Goal: Book appointment/travel/reservation

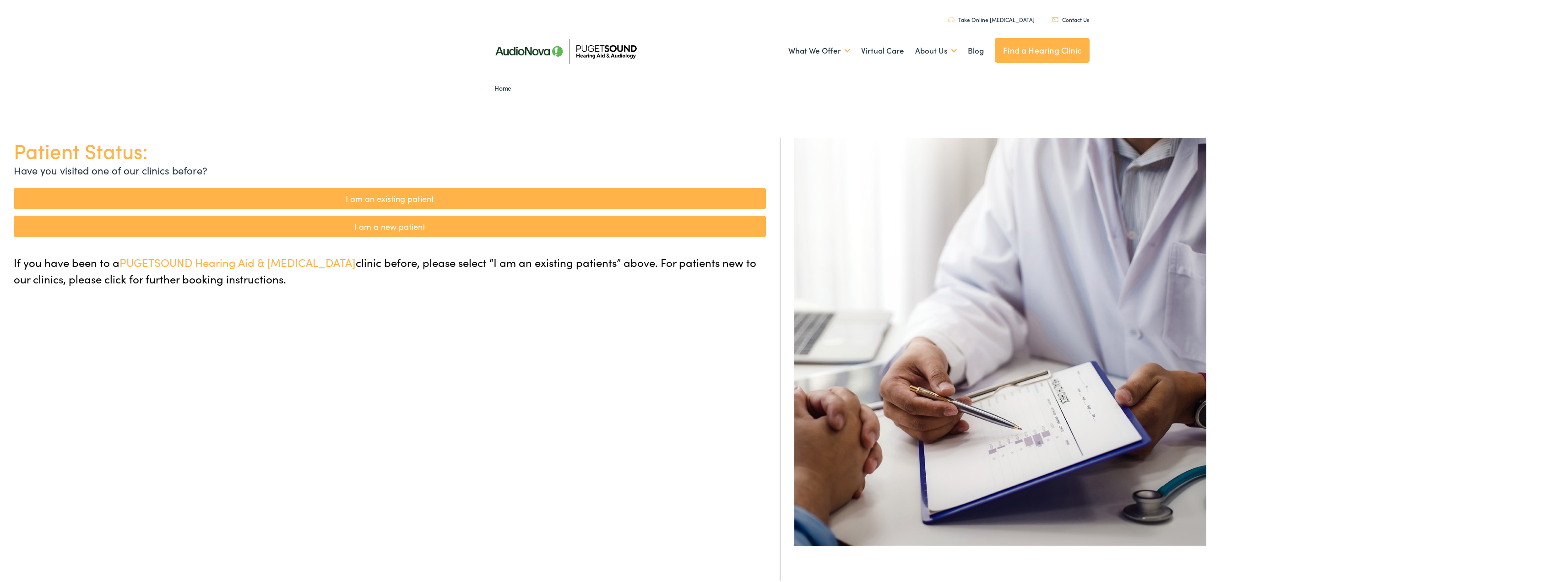
click at [383, 221] on link "I am a new patient" at bounding box center [390, 225] width 752 height 21
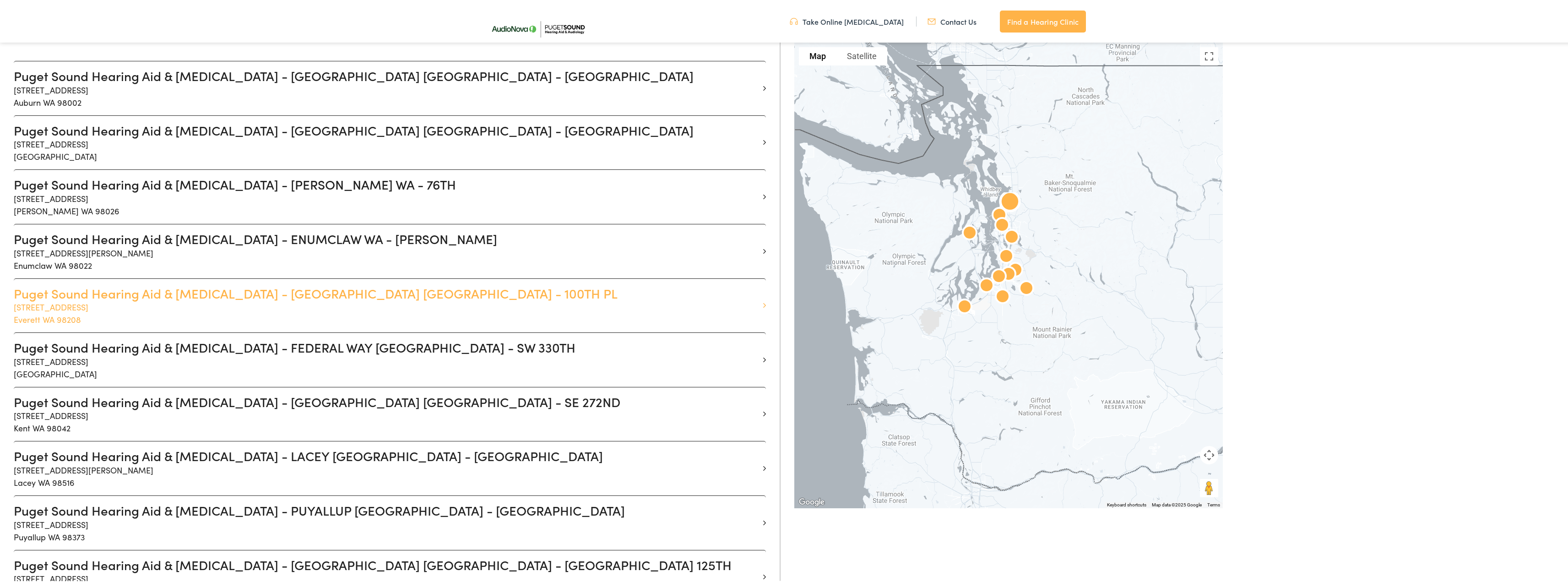
scroll to position [320, 0]
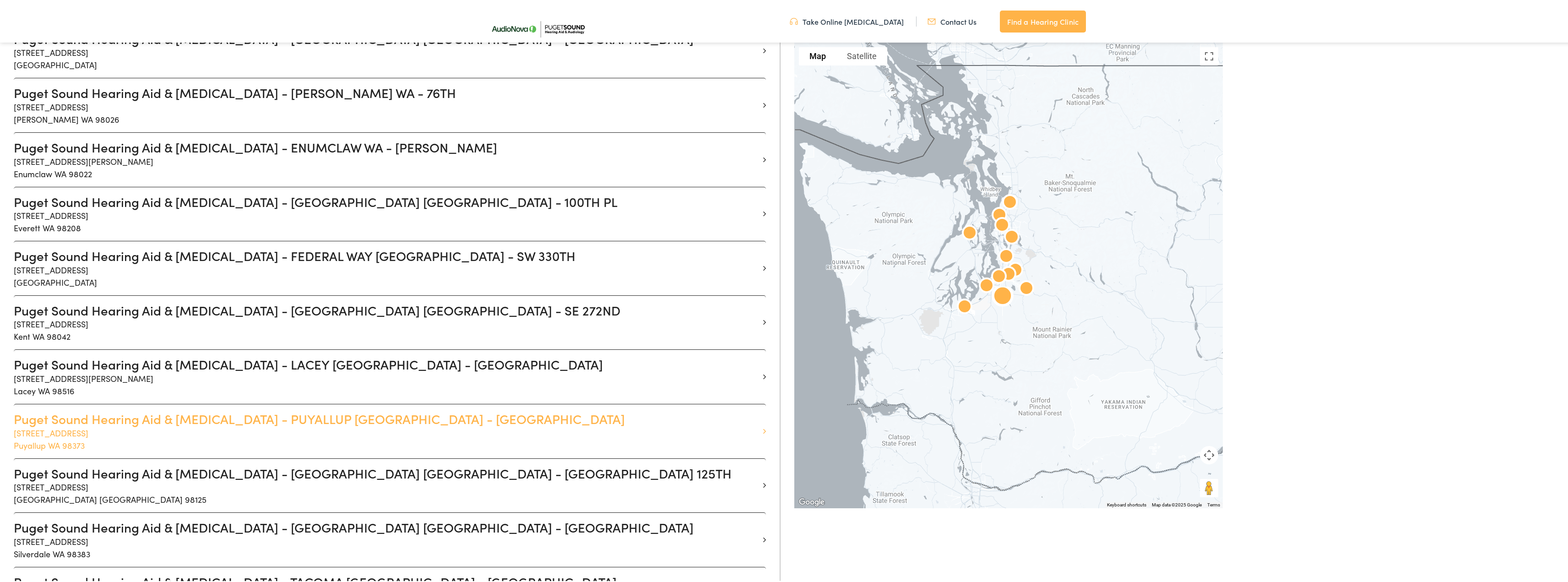
click at [267, 416] on h3 "Puget Sound Hearing Aid & [MEDICAL_DATA] - PUYALLUP [GEOGRAPHIC_DATA] - [GEOGRA…" at bounding box center [387, 418] width 745 height 16
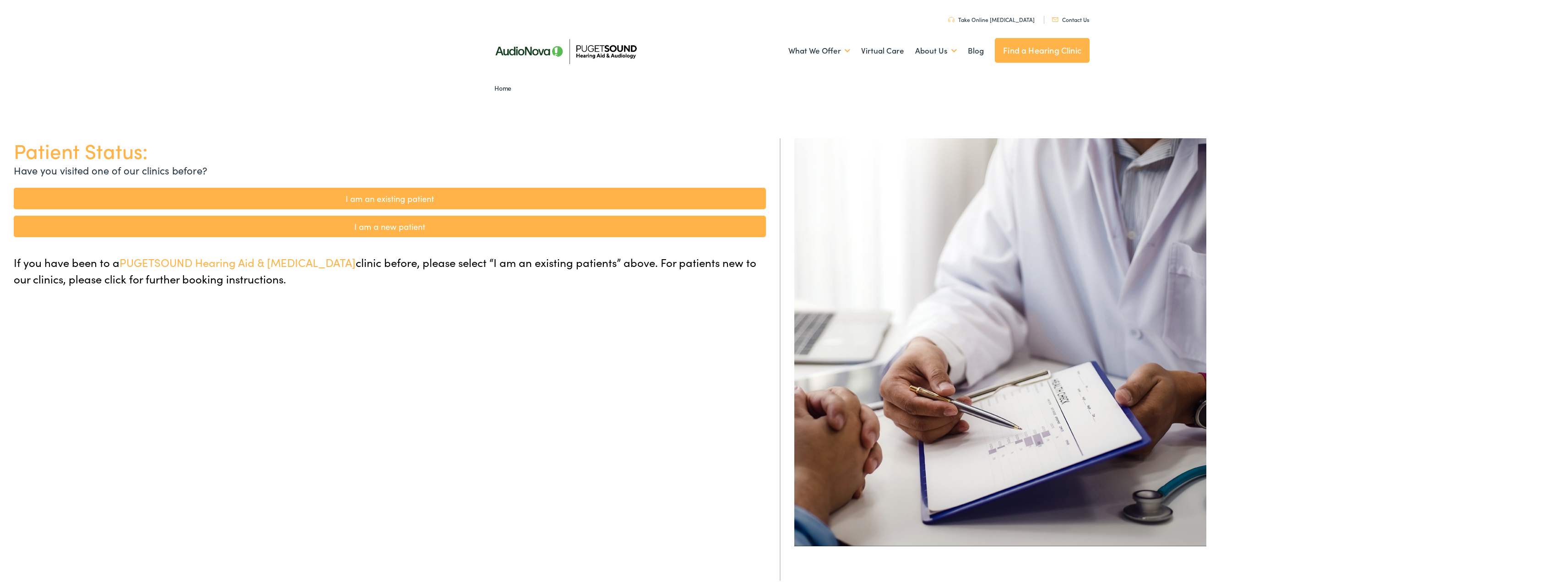
click at [358, 225] on link "I am a new patient" at bounding box center [390, 225] width 752 height 21
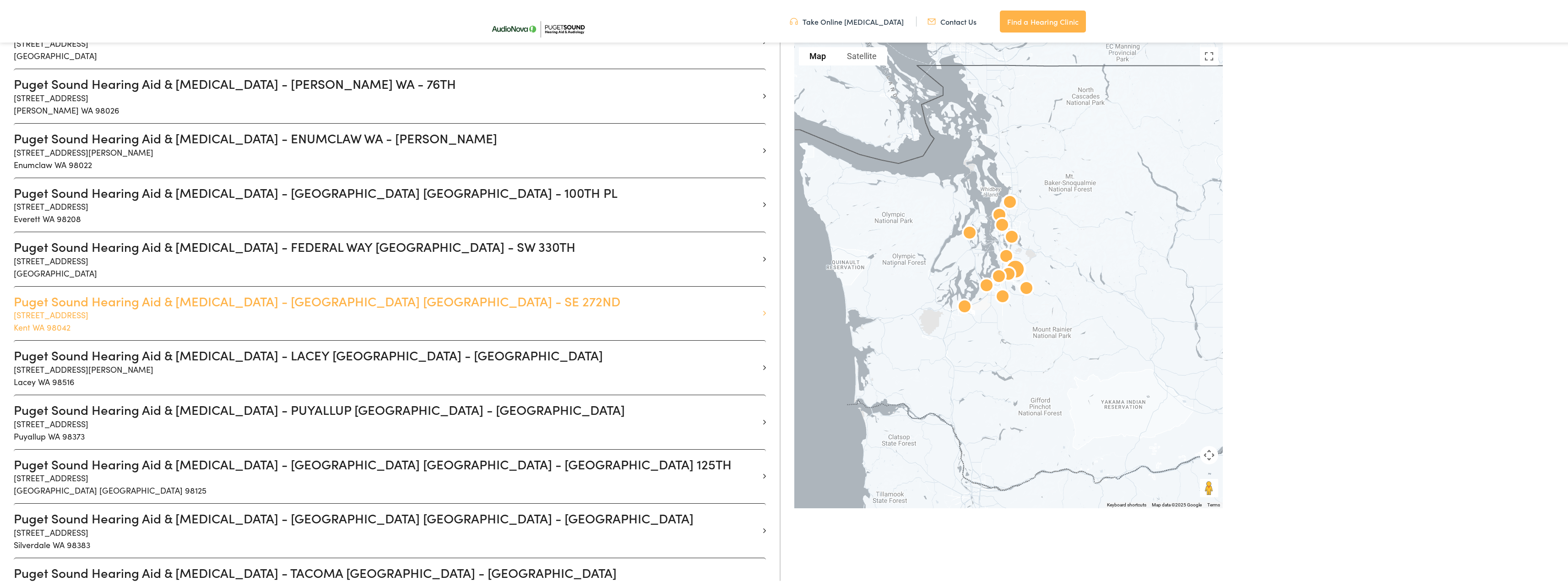
scroll to position [412, 0]
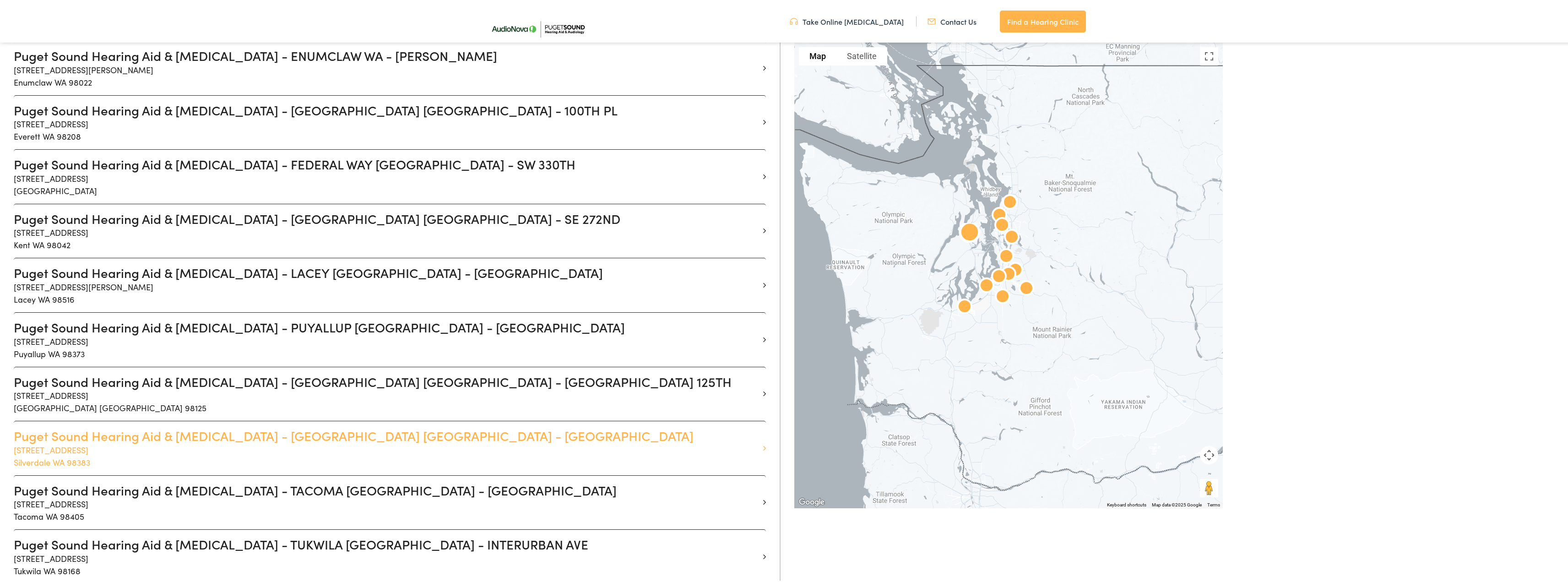
click at [357, 433] on h3 "Puget Sound Hearing Aid & [MEDICAL_DATA] - [GEOGRAPHIC_DATA] [GEOGRAPHIC_DATA] …" at bounding box center [387, 435] width 745 height 16
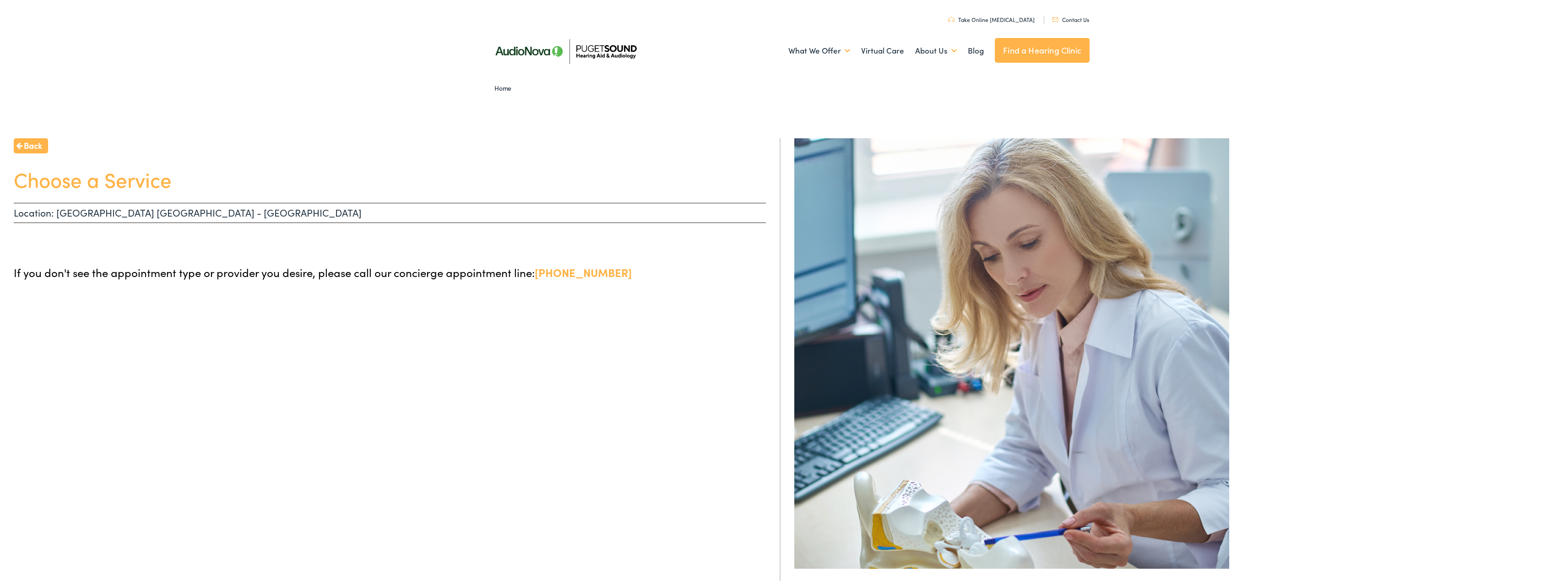
click at [591, 274] on link "[PHONE_NUMBER]" at bounding box center [583, 270] width 97 height 15
click at [1011, 44] on link "Find a Hearing Clinic" at bounding box center [1042, 49] width 95 height 25
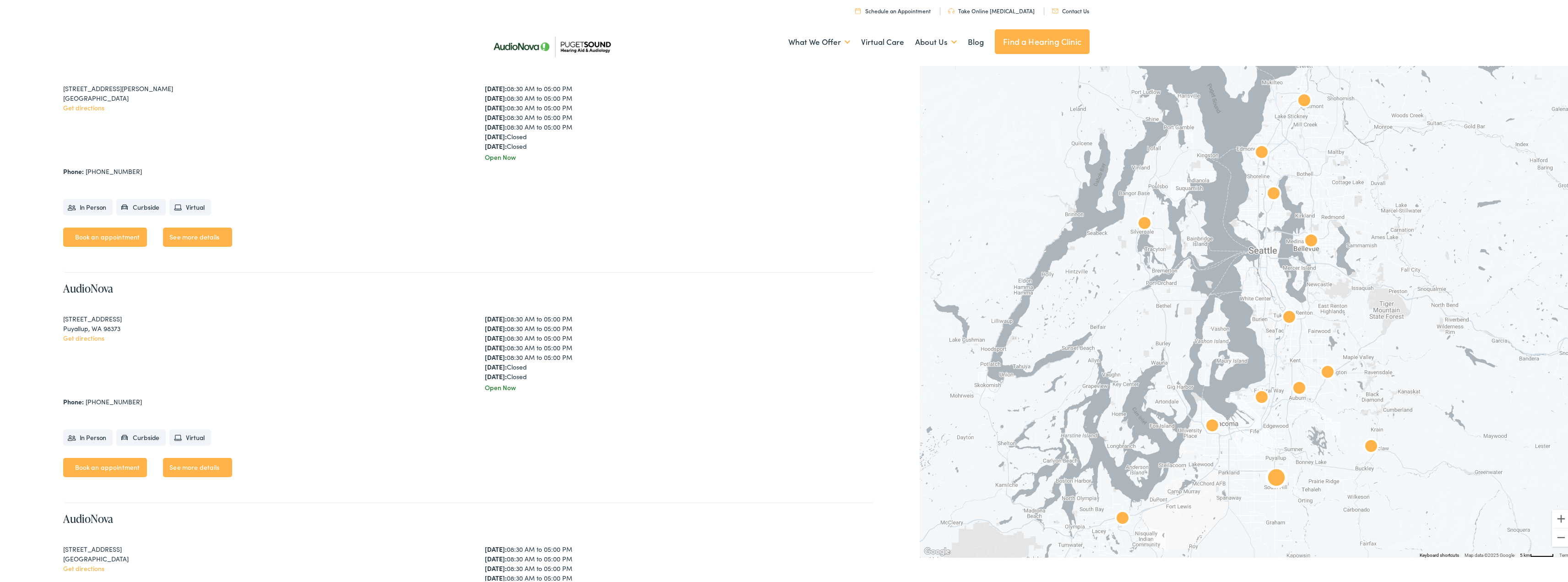
scroll to position [1877, 0]
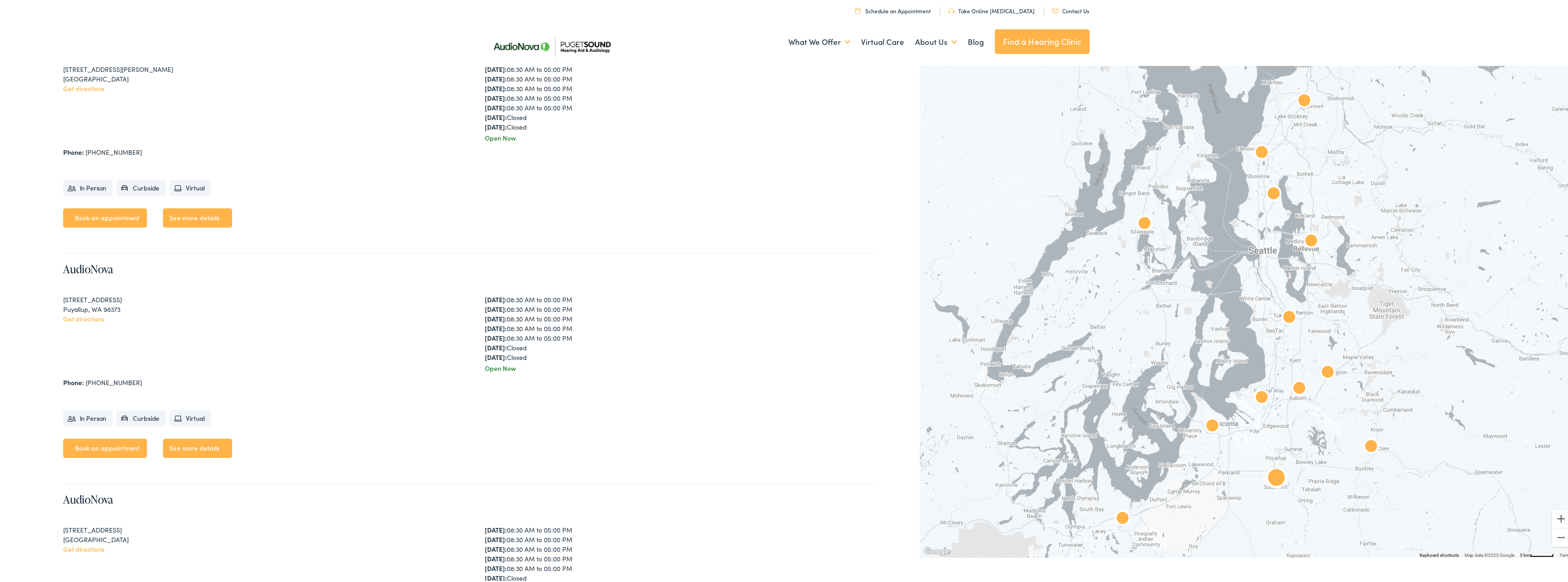
click at [116, 444] on link "Book an appointment" at bounding box center [105, 447] width 84 height 19
drag, startPoint x: 137, startPoint y: 382, endPoint x: 85, endPoint y: 385, distance: 52.1
click at [85, 385] on div "Phone: 253-256-4620" at bounding box center [469, 381] width 811 height 10
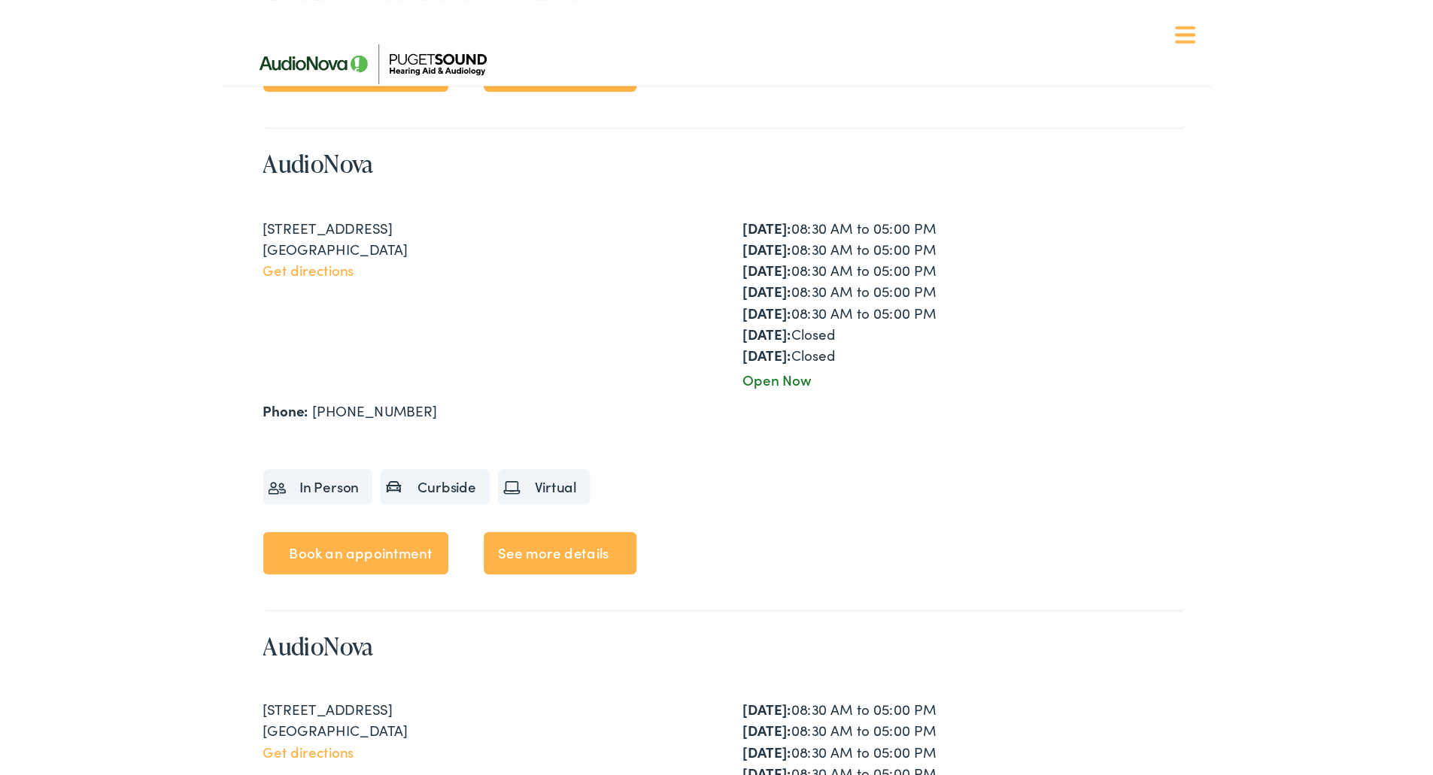
scroll to position [2550, 0]
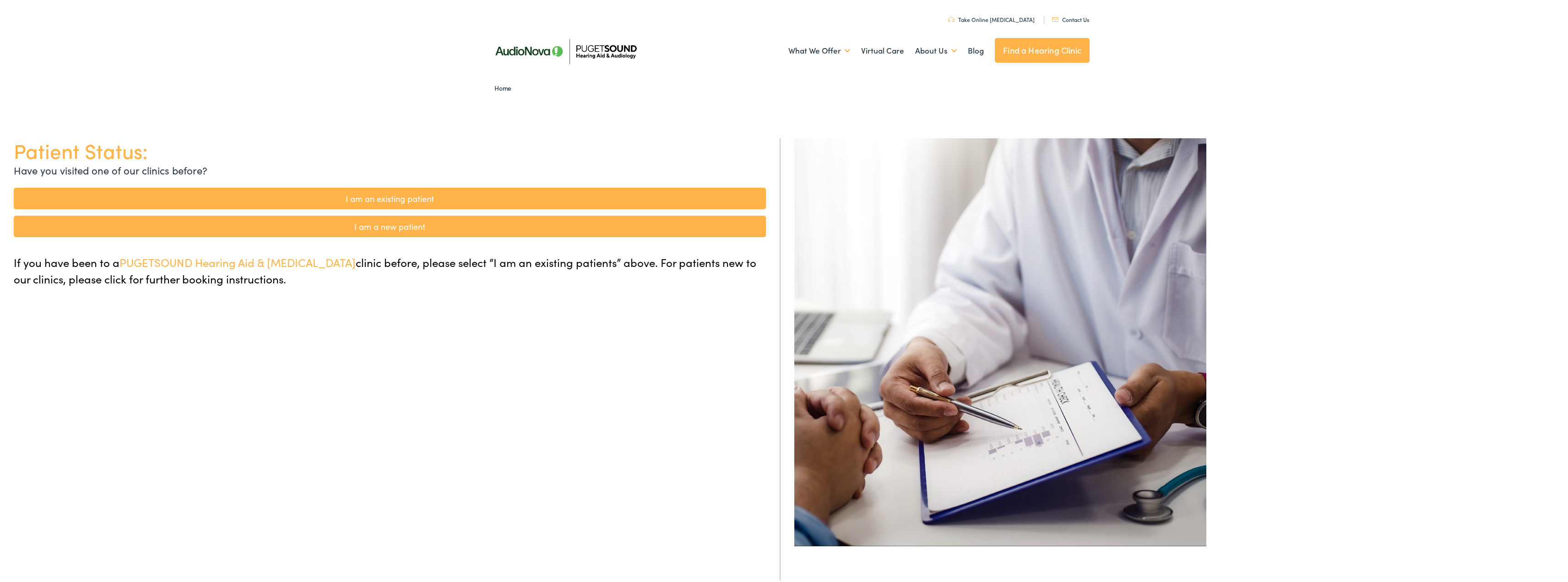
click at [379, 229] on link "I am a new patient" at bounding box center [390, 225] width 752 height 21
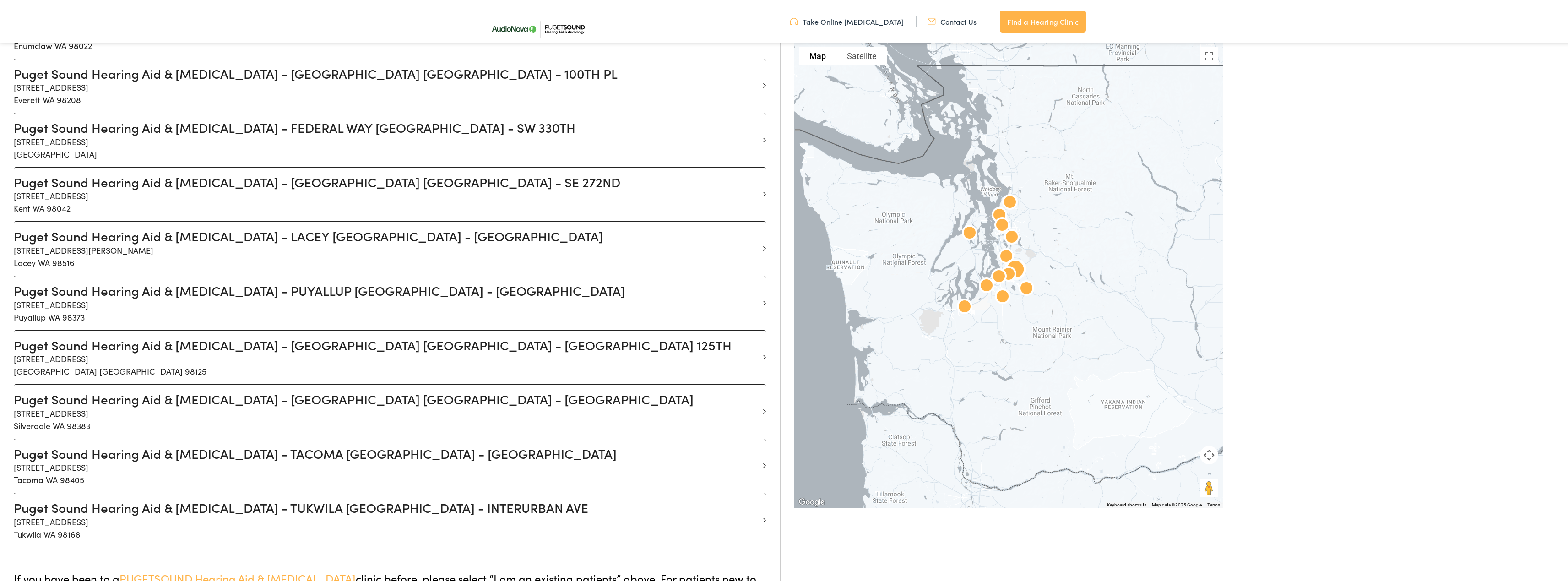
scroll to position [458, 0]
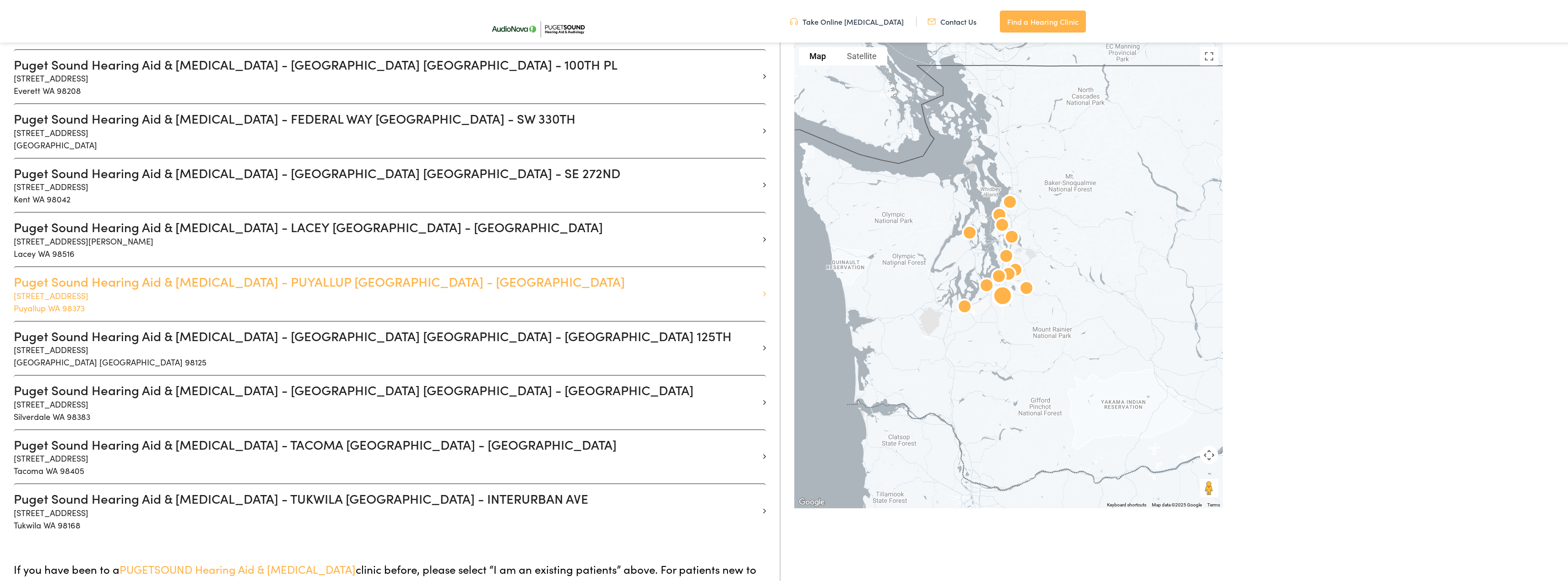
click at [350, 287] on h3 "Puget Sound Hearing Aid & [MEDICAL_DATA] - PUYALLUP [GEOGRAPHIC_DATA] - [GEOGRA…" at bounding box center [387, 281] width 745 height 16
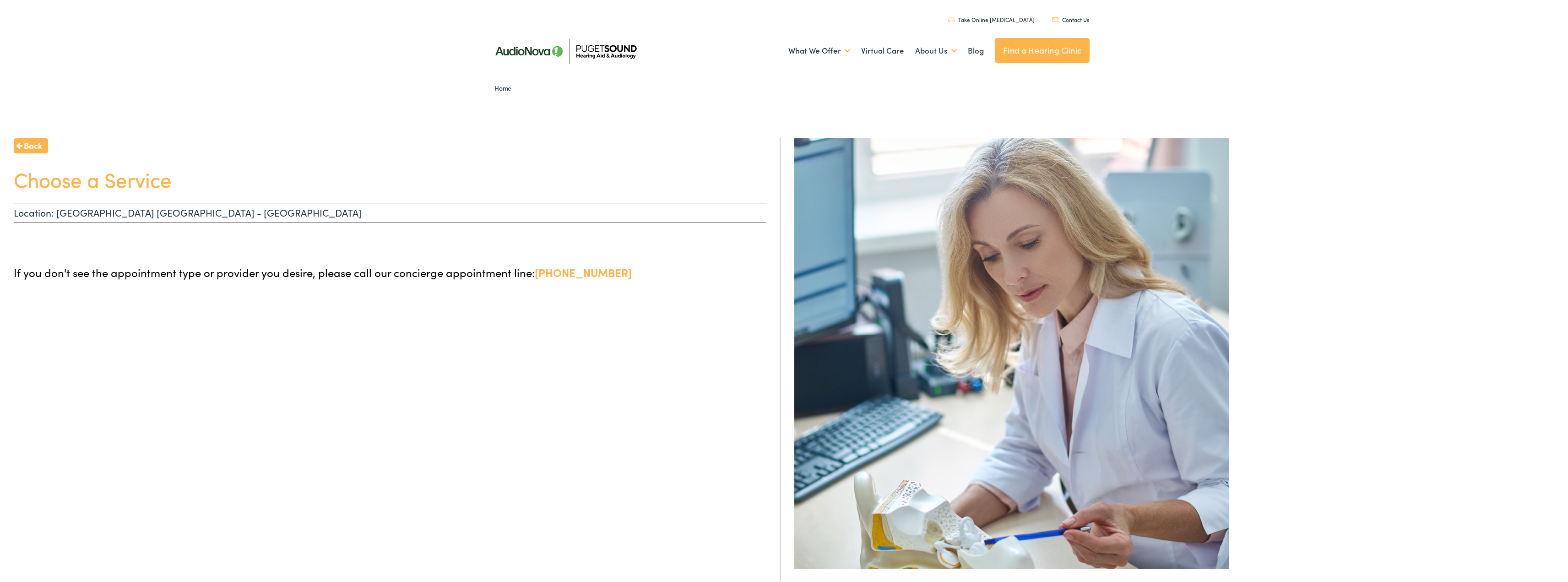
click at [117, 208] on p "Location: PUYALLUP WA - MERIDIAN" at bounding box center [390, 211] width 752 height 20
drag, startPoint x: 119, startPoint y: 206, endPoint x: 164, endPoint y: 196, distance: 46.1
click at [123, 205] on p "Location: PUYALLUP WA - MERIDIAN" at bounding box center [390, 211] width 752 height 20
drag, startPoint x: 162, startPoint y: 193, endPoint x: 127, endPoint y: 183, distance: 36.4
click at [153, 191] on div "Back Choose a Service Location: PUYALLUP WA - MERIDIAN If you don't see the app…" at bounding box center [390, 428] width 780 height 582
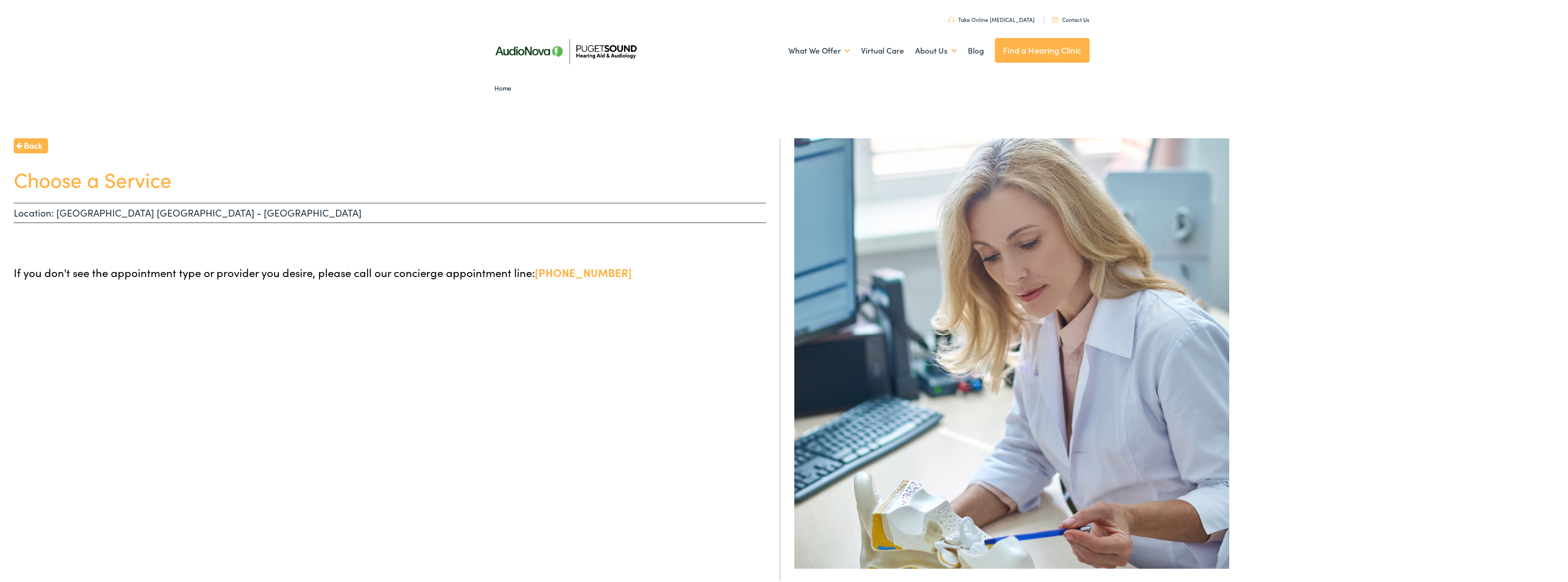
click at [127, 183] on h1 "Choose a Service" at bounding box center [390, 178] width 752 height 24
click at [370, 230] on div "Back Choose a Service Location: PUYALLUP WA - MERIDIAN If you don't see the app…" at bounding box center [390, 428] width 780 height 582
